Goal: Transaction & Acquisition: Purchase product/service

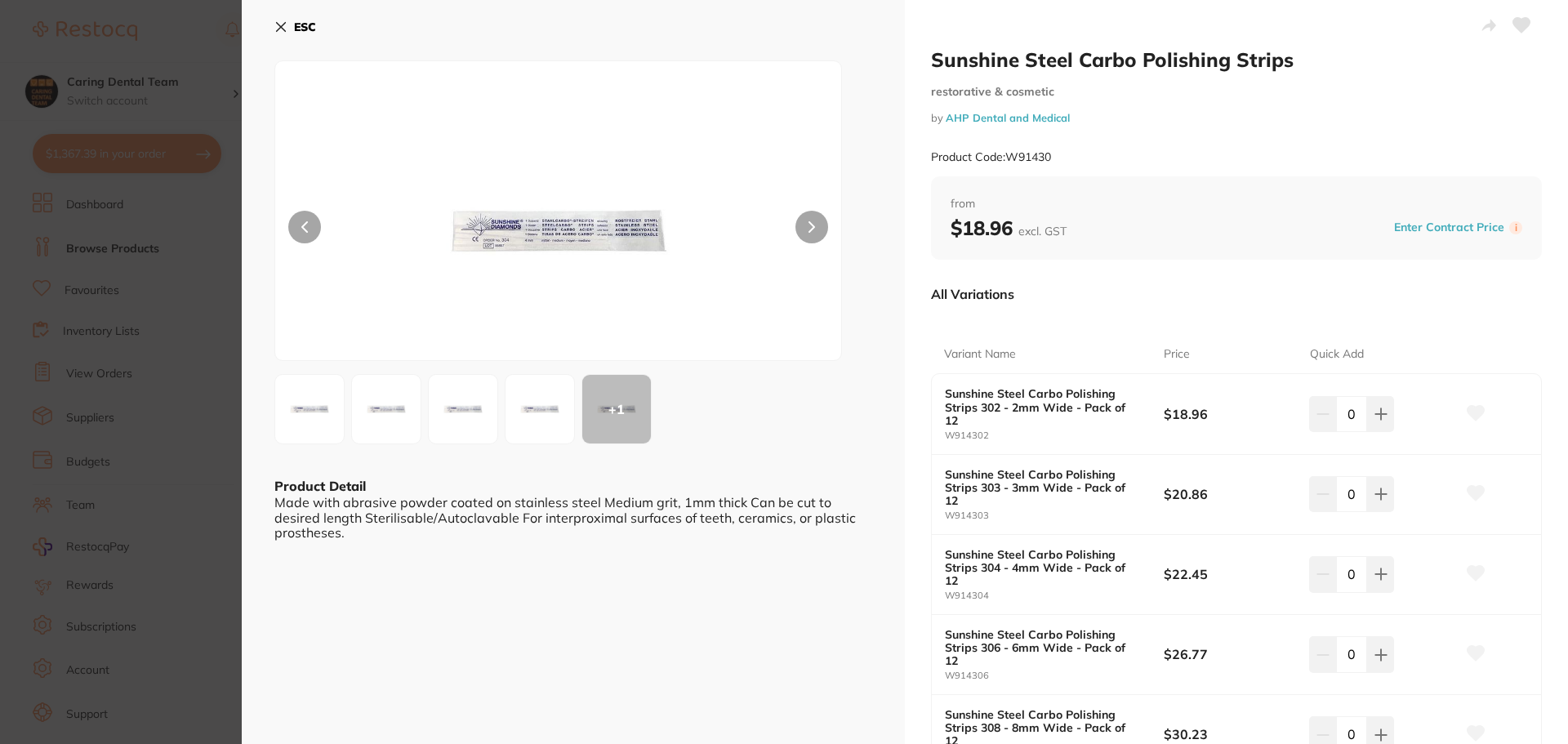
click at [565, 421] on img at bounding box center [540, 409] width 59 height 59
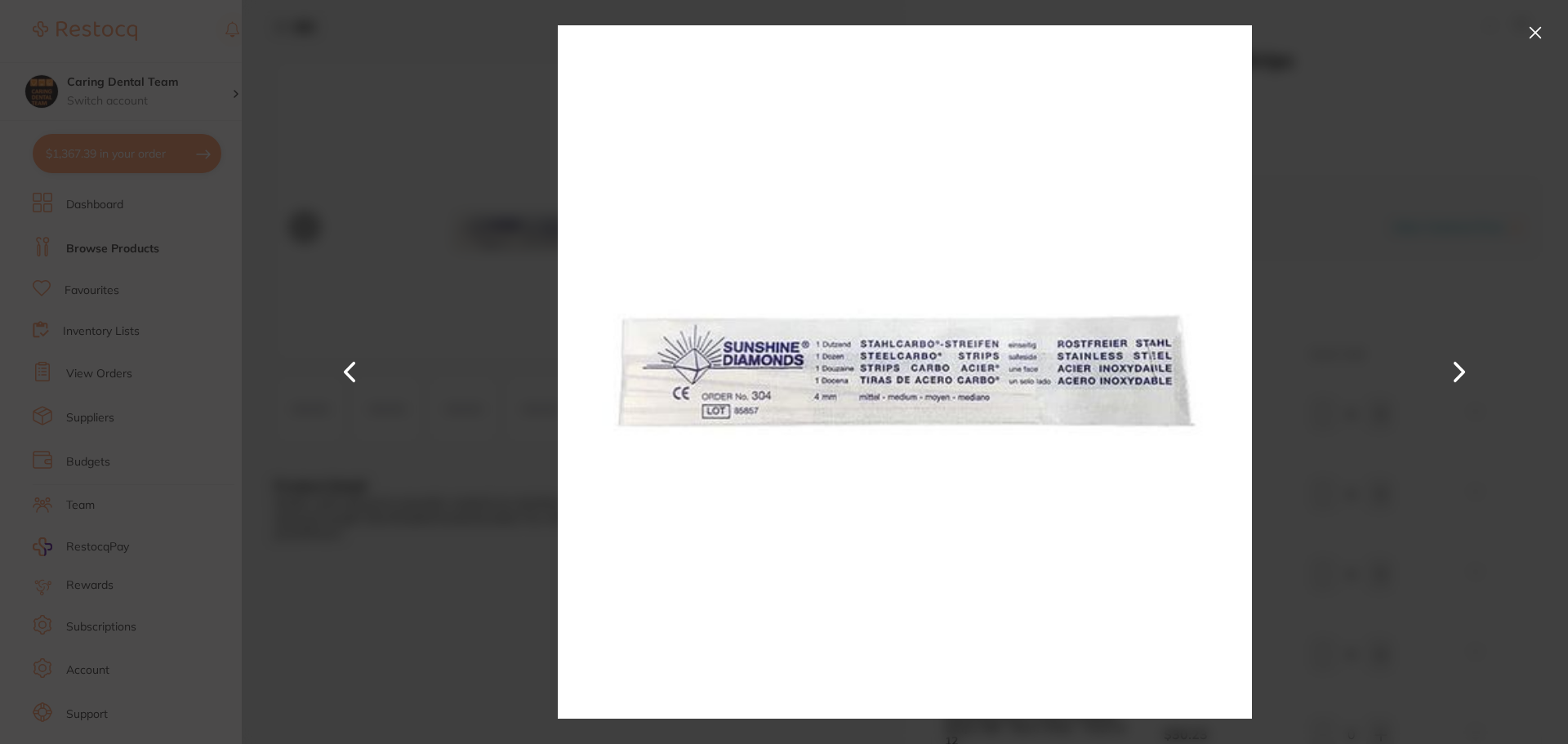
click at [500, 420] on div at bounding box center [905, 372] width 1326 height 744
click at [340, 378] on button at bounding box center [351, 372] width 40 height 372
click at [1549, 26] on div at bounding box center [905, 372] width 1326 height 744
click at [1546, 26] on button at bounding box center [1535, 32] width 26 height 26
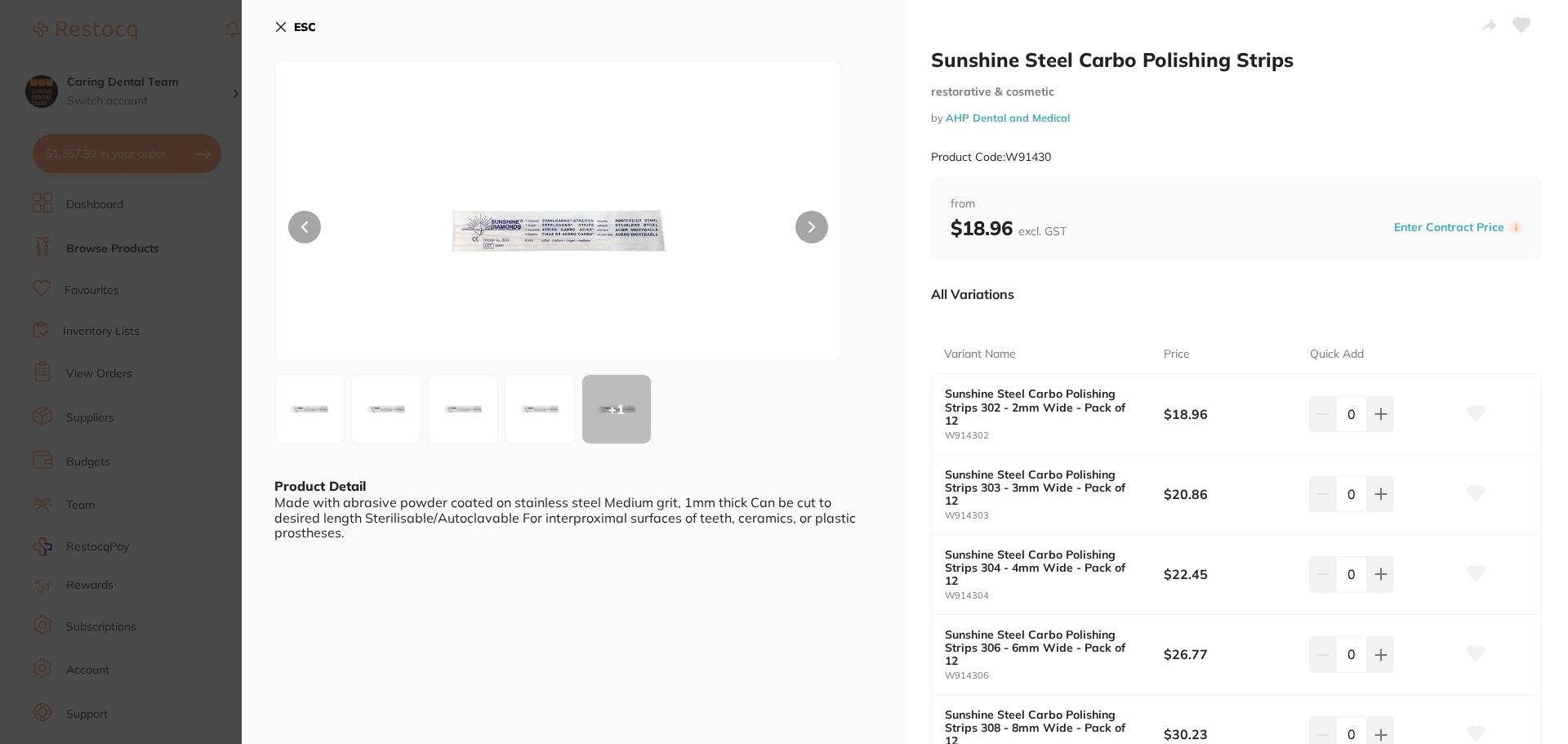
drag, startPoint x: 1514, startPoint y: 57, endPoint x: 905, endPoint y: 370, distance: 684.7
click at [905, 370] on div "Sunshine Steel Carbo Polishing Strips restorative & cosmetic by AHP Dental and …" at bounding box center [1236, 446] width 663 height 892
click at [281, 28] on icon at bounding box center [281, 27] width 9 height 9
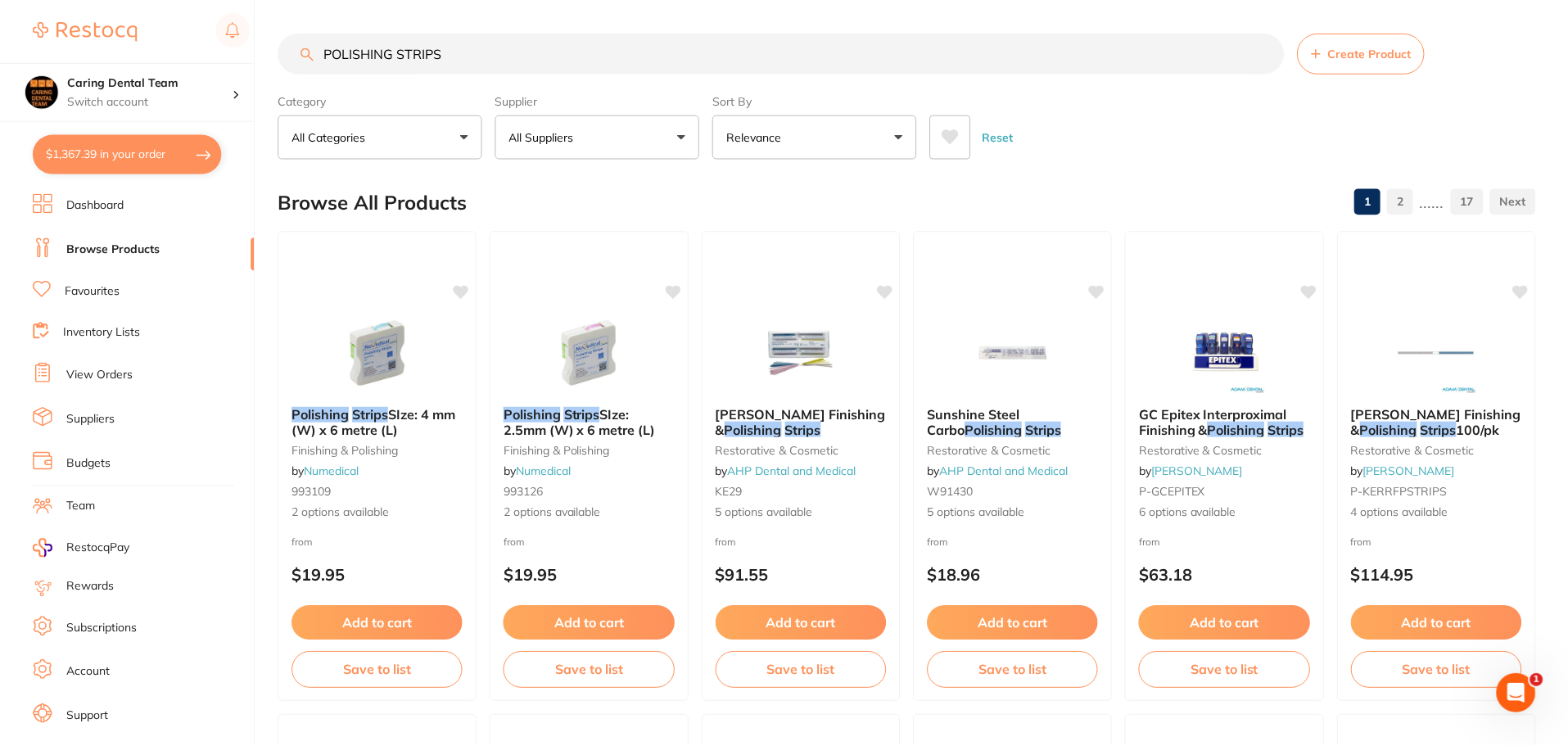
scroll to position [1, 0]
drag, startPoint x: 1167, startPoint y: 432, endPoint x: 1154, endPoint y: 434, distance: 13.2
click at [1162, 430] on span "GC Epitex Interproximal Finishing &" at bounding box center [1212, 421] width 148 height 31
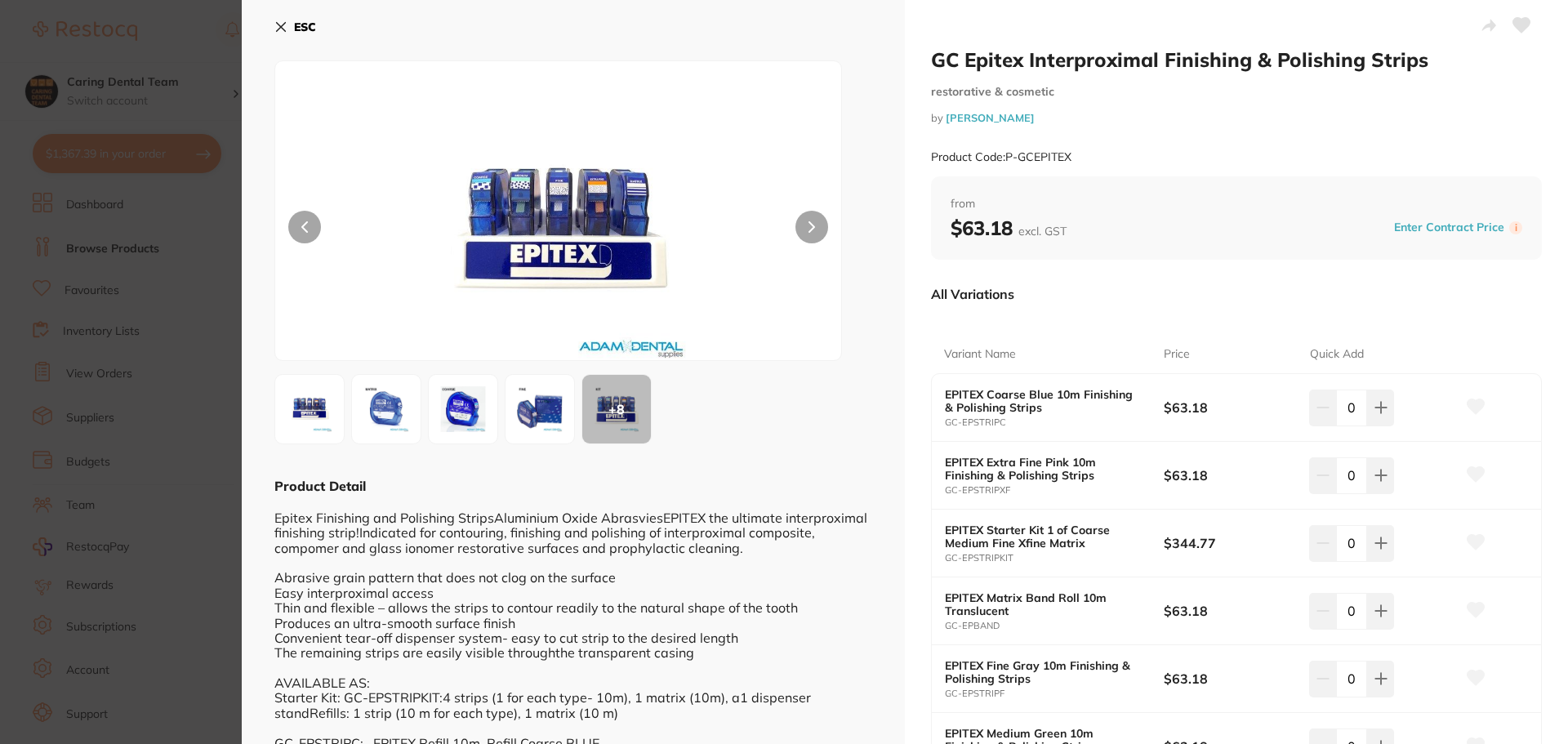
click at [280, 34] on button "ESC" at bounding box center [295, 27] width 41 height 28
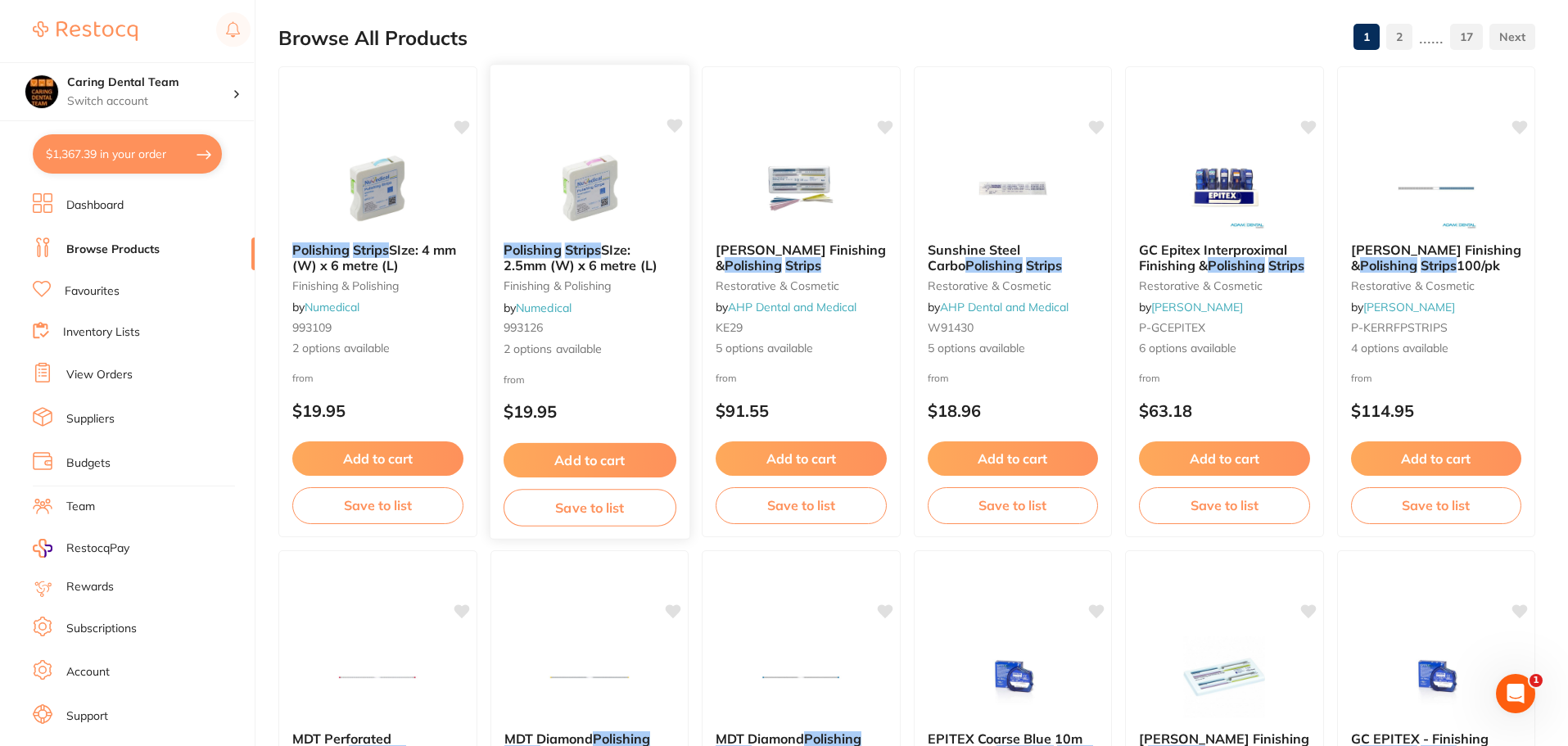
scroll to position [411, 0]
